Goal: Navigation & Orientation: Find specific page/section

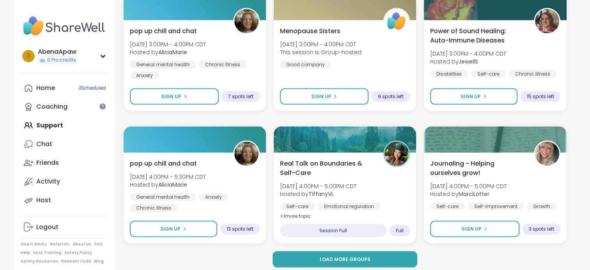
scroll to position [1462, 0]
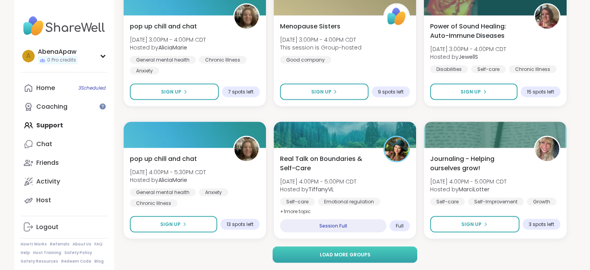
click at [408, 254] on button "Load more groups" at bounding box center [345, 255] width 145 height 16
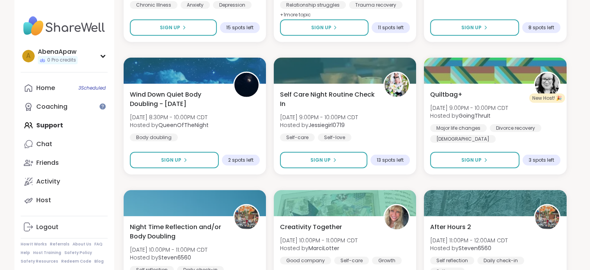
scroll to position [2185, 0]
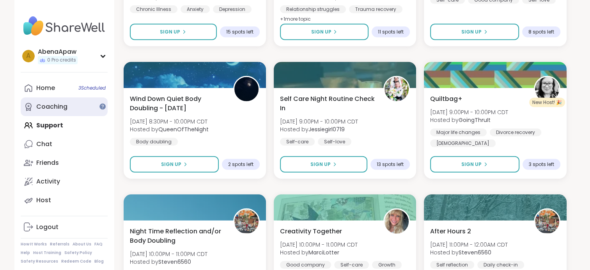
click at [67, 106] on div "Coaching" at bounding box center [51, 107] width 31 height 9
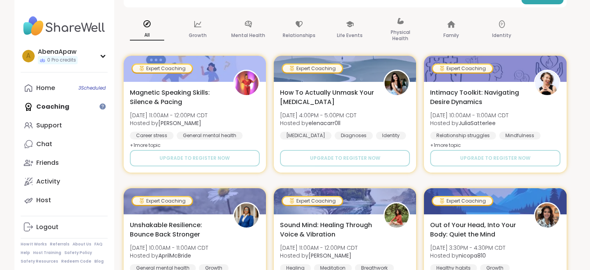
scroll to position [13, 0]
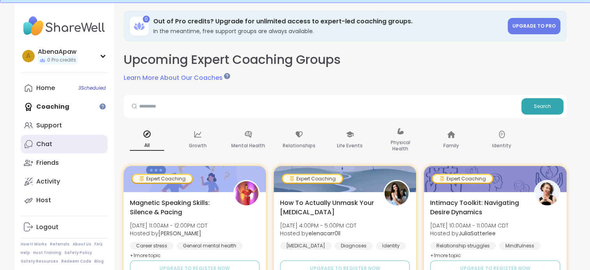
click at [47, 148] on div "Chat" at bounding box center [44, 144] width 16 height 9
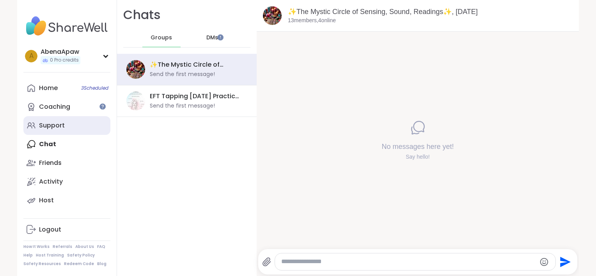
click at [50, 128] on div "Support" at bounding box center [52, 125] width 26 height 9
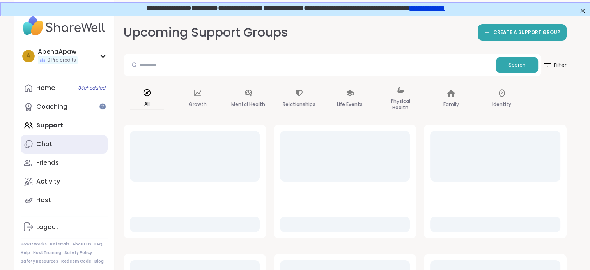
click at [50, 147] on div "Chat" at bounding box center [44, 144] width 16 height 9
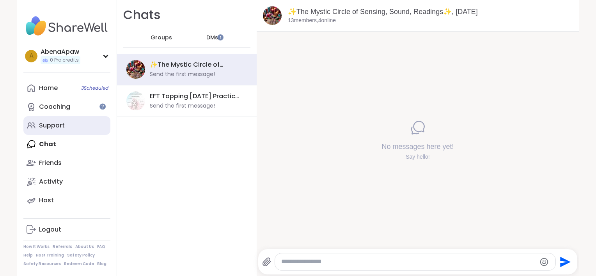
click at [46, 127] on div "Support" at bounding box center [52, 125] width 26 height 9
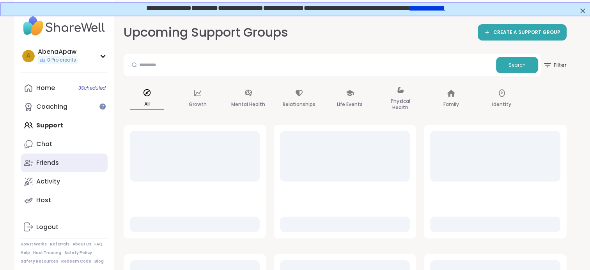
click at [49, 167] on link "Friends" at bounding box center [64, 163] width 87 height 19
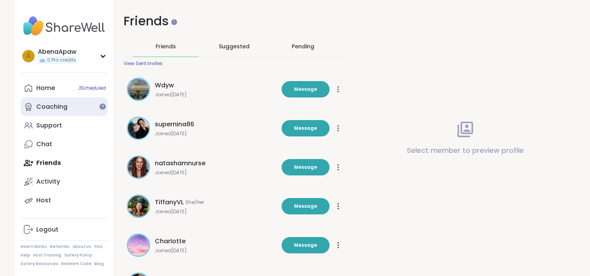
click at [36, 106] on div "Coaching" at bounding box center [51, 107] width 31 height 9
